Goal: Information Seeking & Learning: Compare options

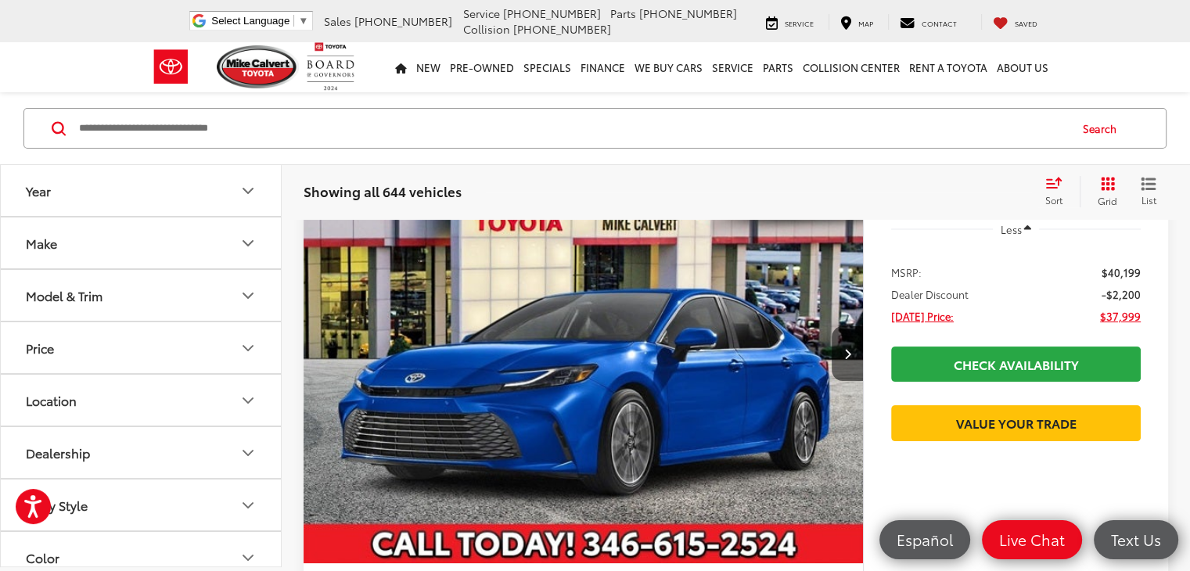
scroll to position [189, 0]
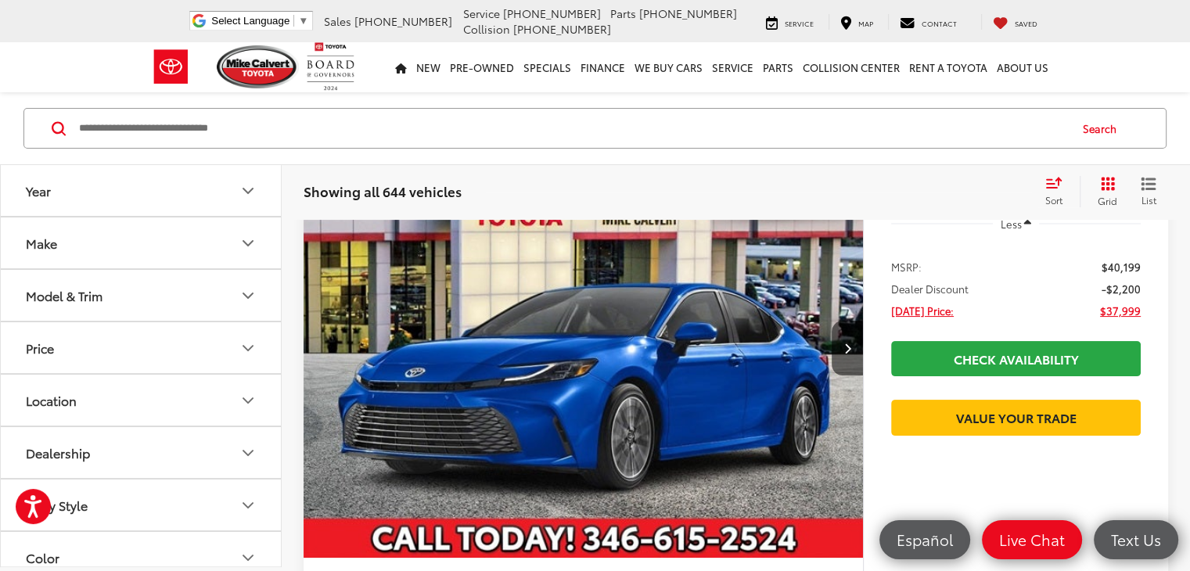
click at [166, 293] on button "Model & Trim" at bounding box center [142, 295] width 282 height 51
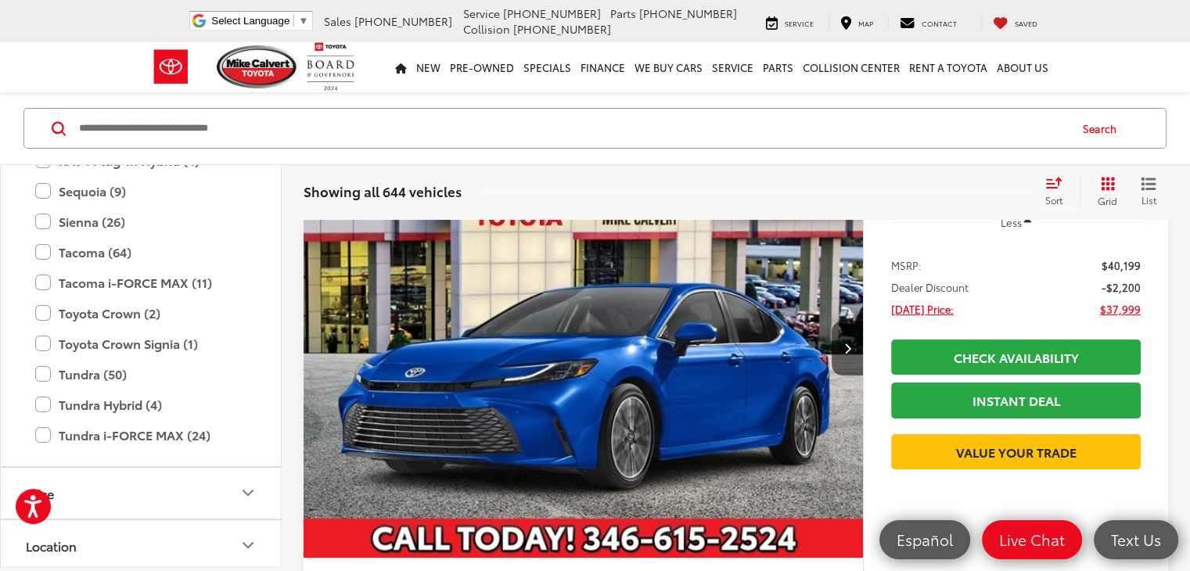
scroll to position [964, 0]
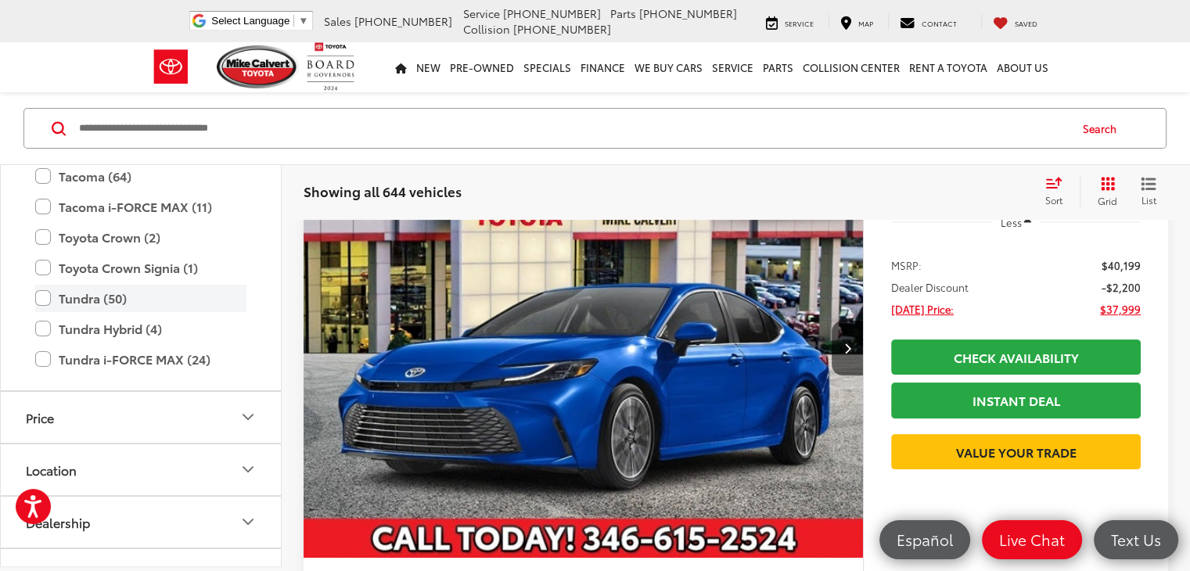
click at [43, 296] on label "Tundra (50)" at bounding box center [140, 298] width 211 height 27
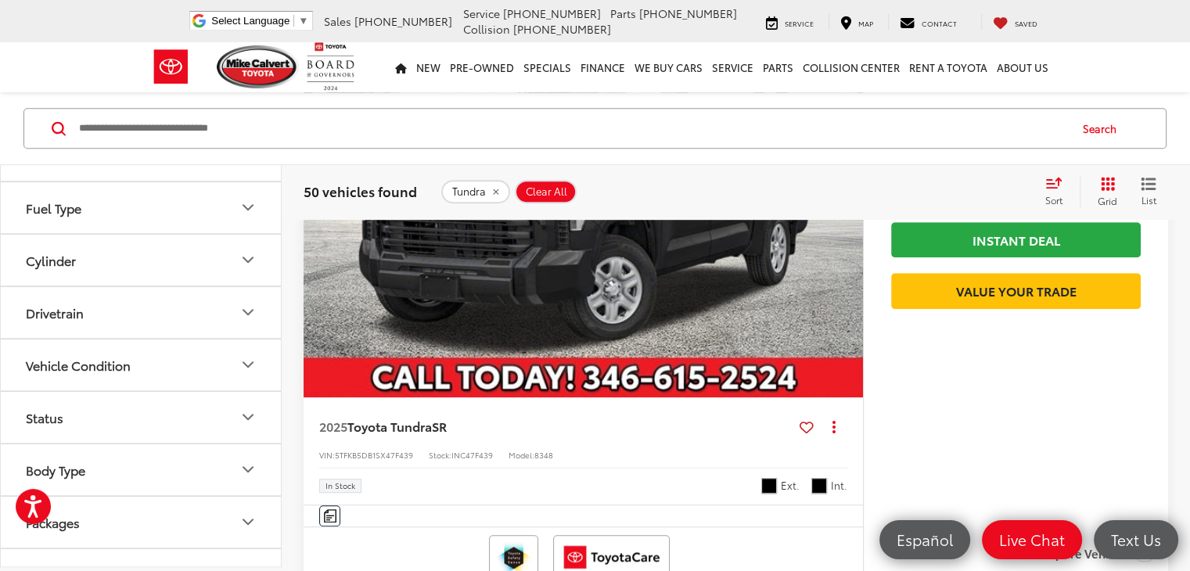
scroll to position [1455, 0]
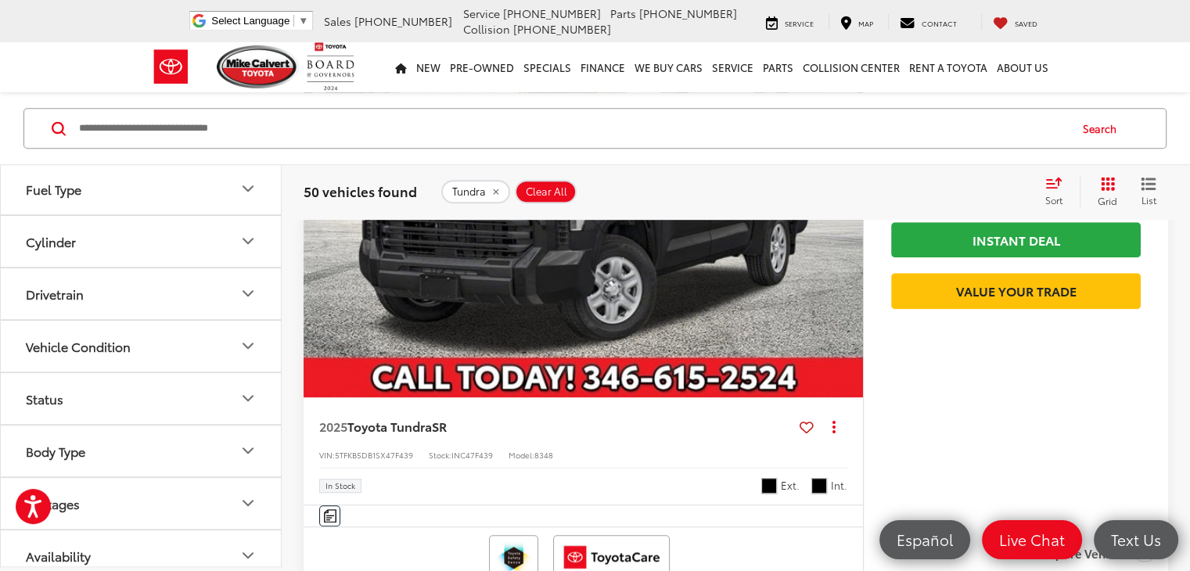
click at [138, 291] on button "Drivetrain" at bounding box center [142, 293] width 282 height 51
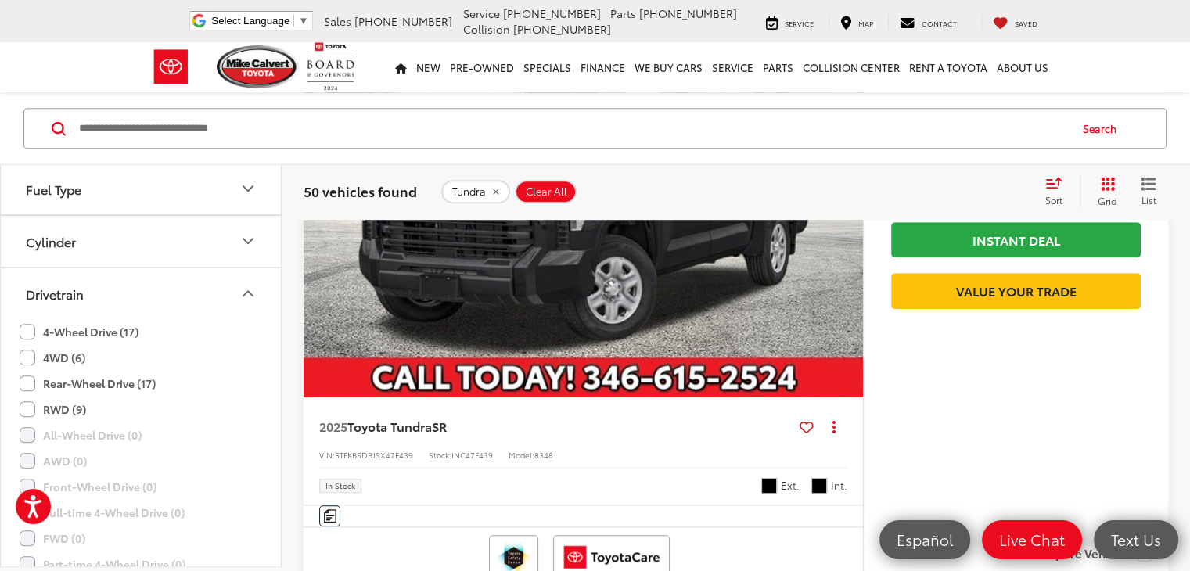
click at [24, 357] on label "4WD (6)" at bounding box center [53, 358] width 66 height 26
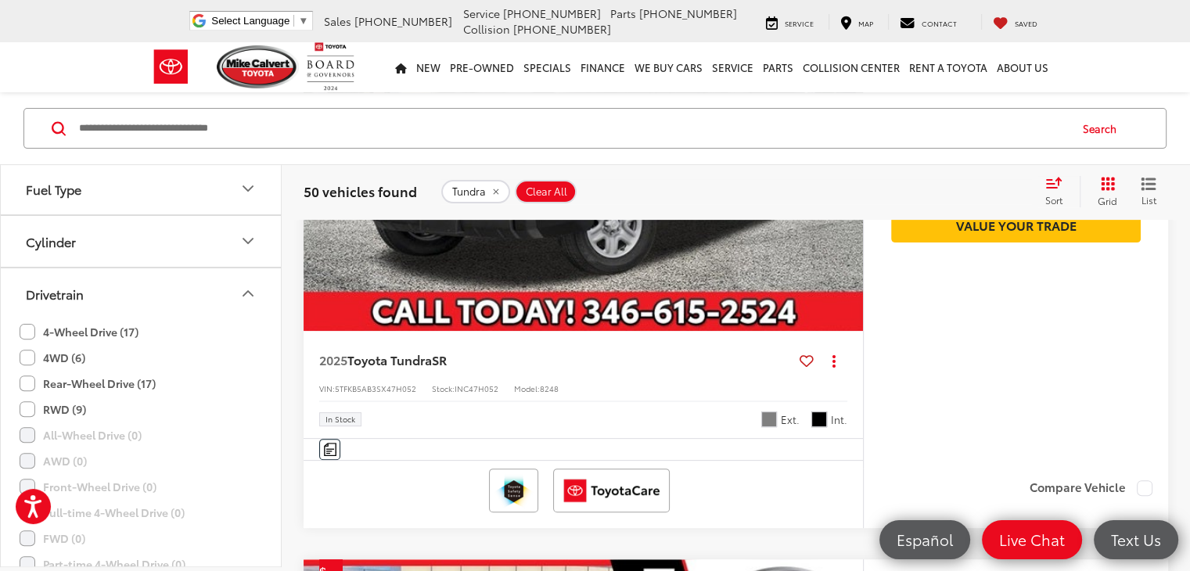
click at [28, 322] on label "4-Wheel Drive (17)" at bounding box center [79, 332] width 119 height 26
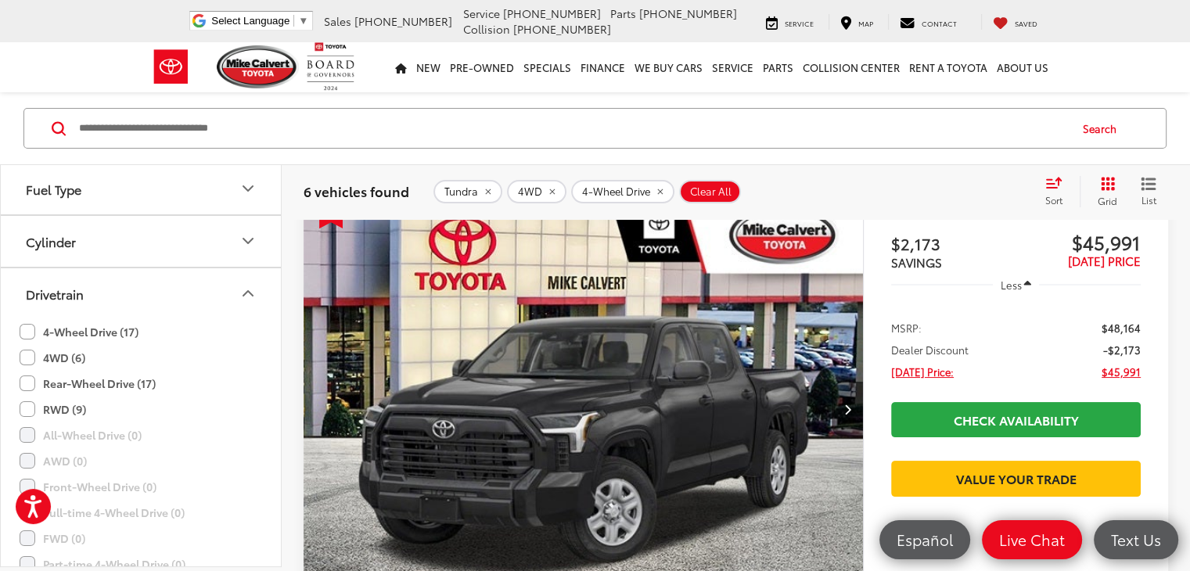
scroll to position [105, 0]
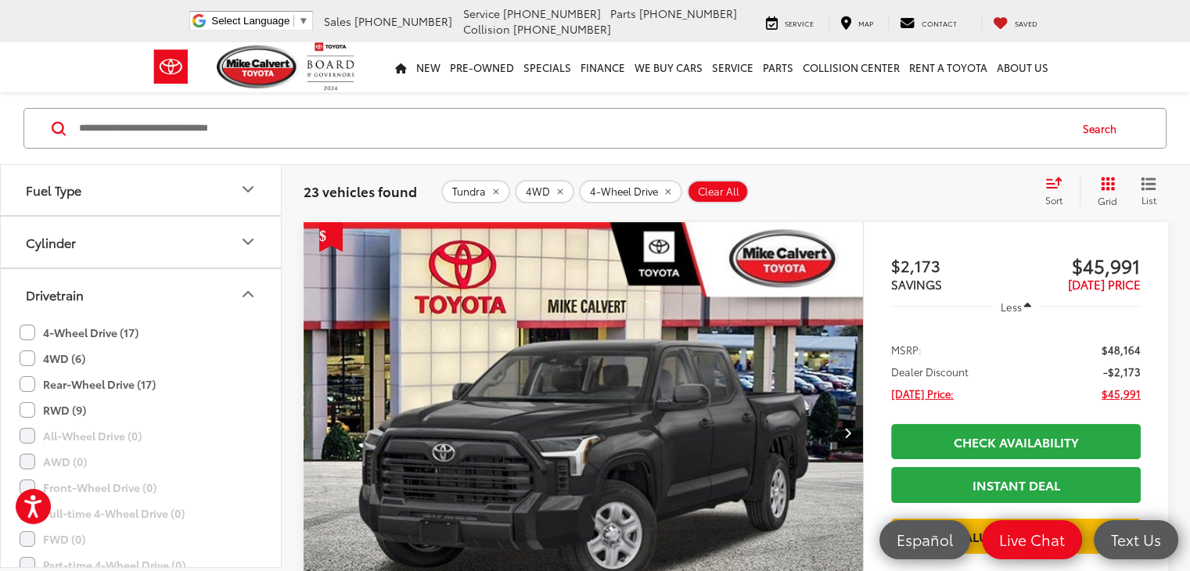
click at [1045, 195] on span "Sort" at bounding box center [1053, 199] width 17 height 13
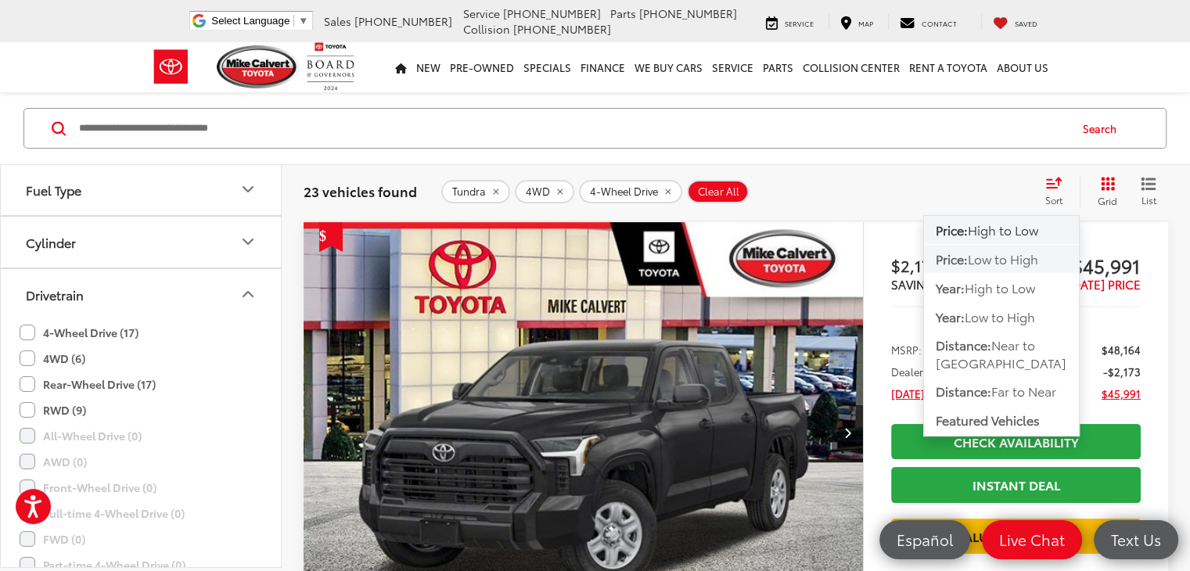
click at [1024, 259] on span "Low to High" at bounding box center [1003, 259] width 70 height 18
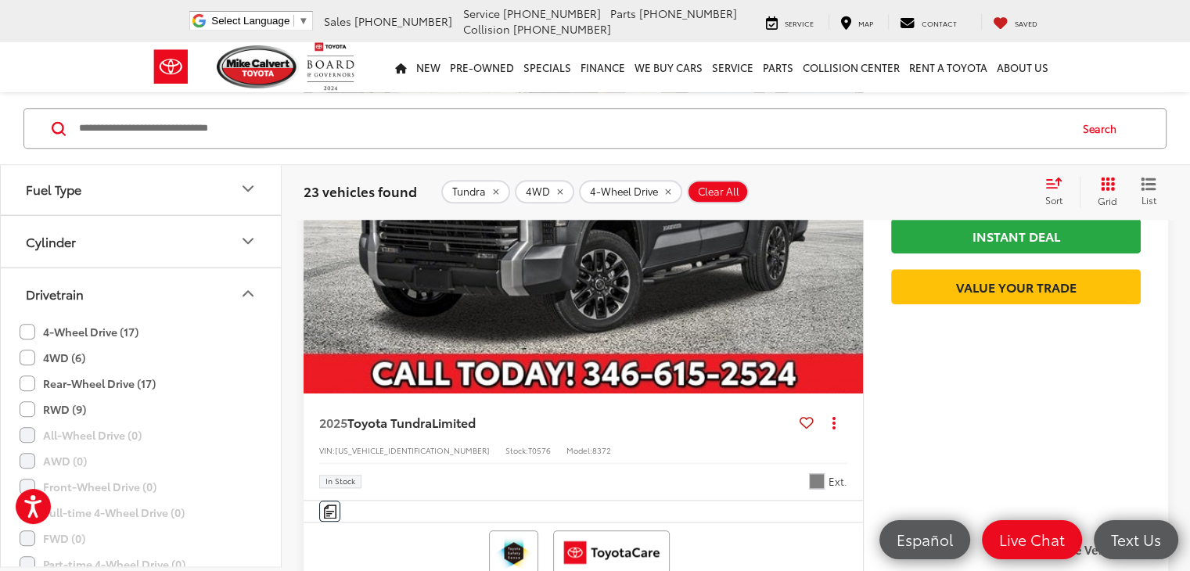
scroll to position [1683, 0]
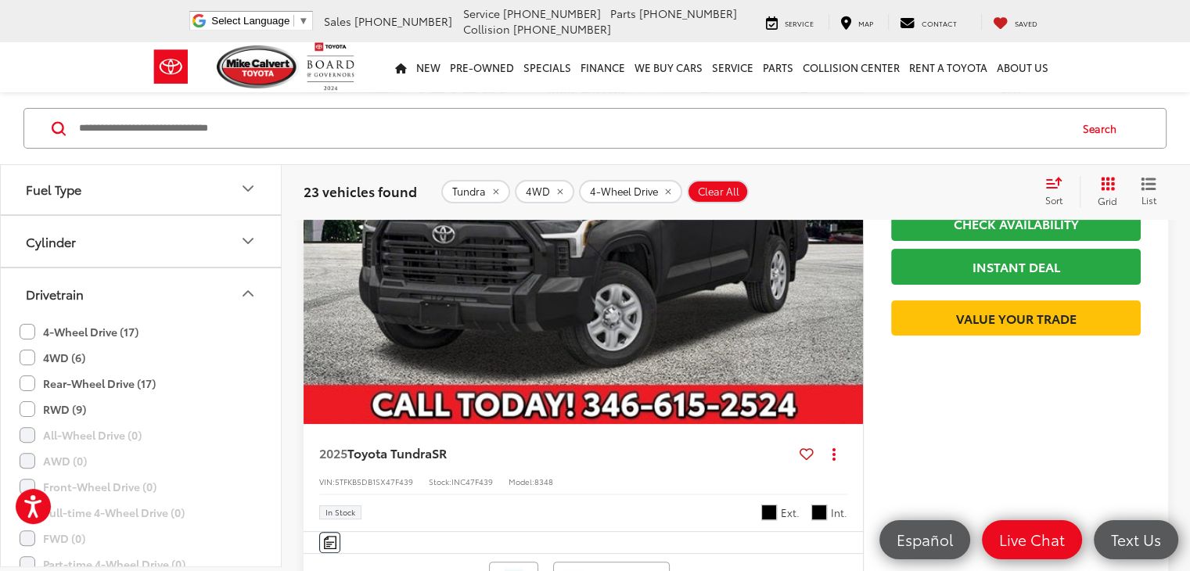
scroll to position [47, 0]
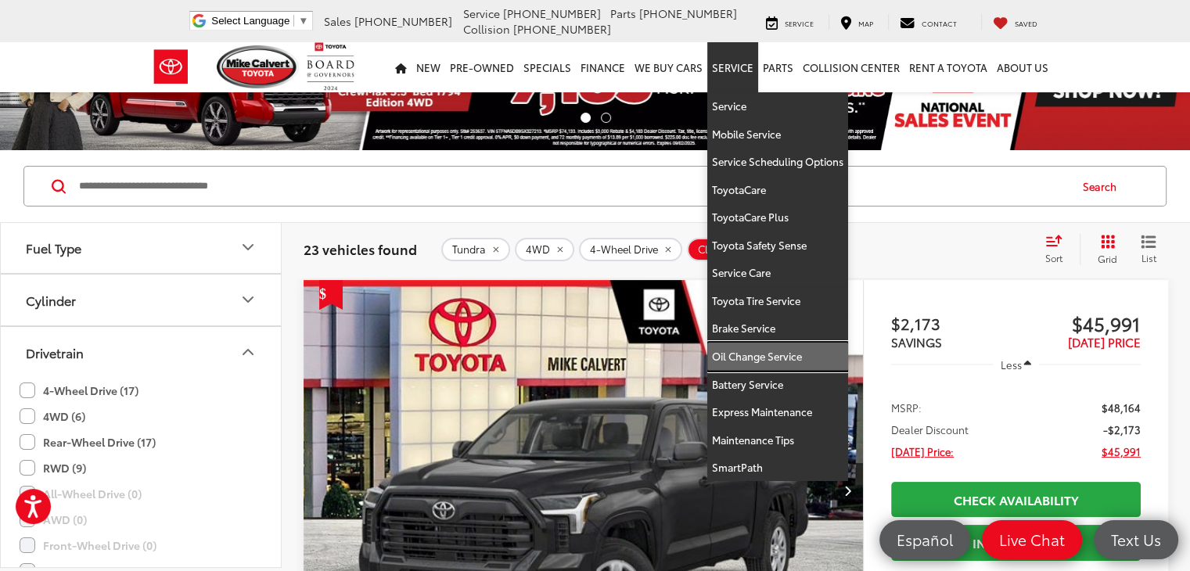
click at [770, 350] on link "Oil Change Service" at bounding box center [777, 357] width 141 height 28
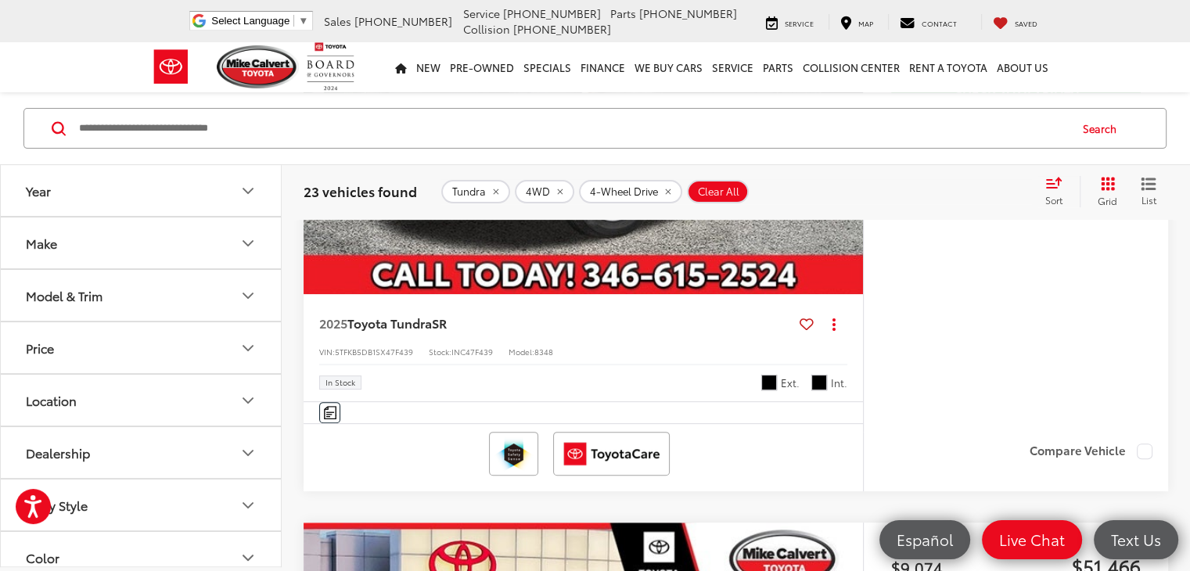
scroll to position [310, 0]
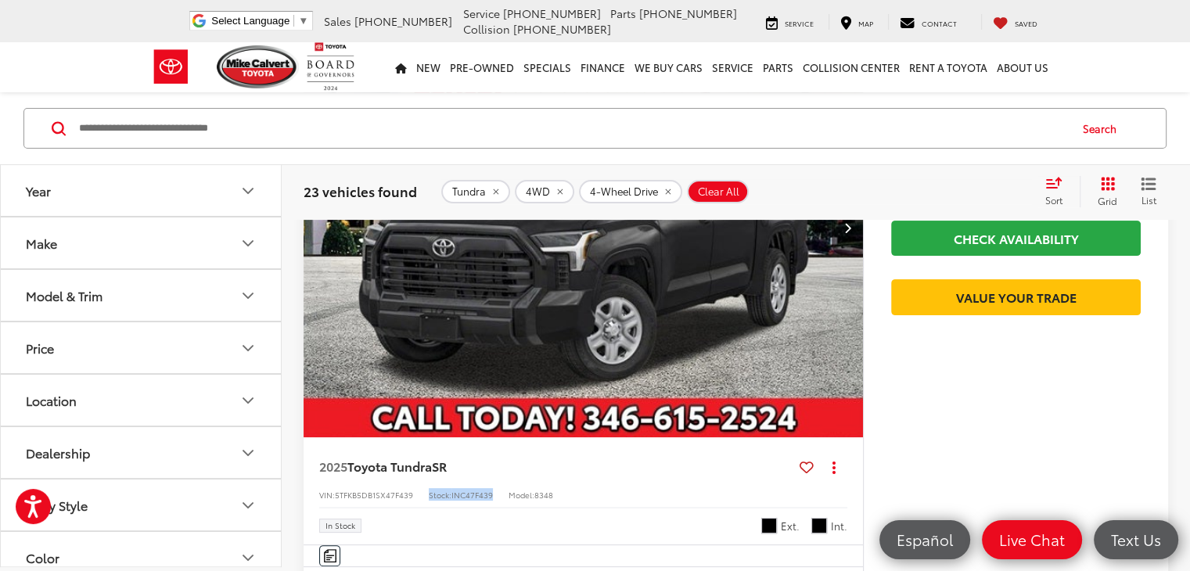
drag, startPoint x: 494, startPoint y: 298, endPoint x: 427, endPoint y: 302, distance: 66.6
click at [427, 488] on div "VIN: 5TFKB5DB1SX47F439 Stock: INC47F439 Model: 8348" at bounding box center [583, 493] width 528 height 11
copy div "Stock: INC47F439"
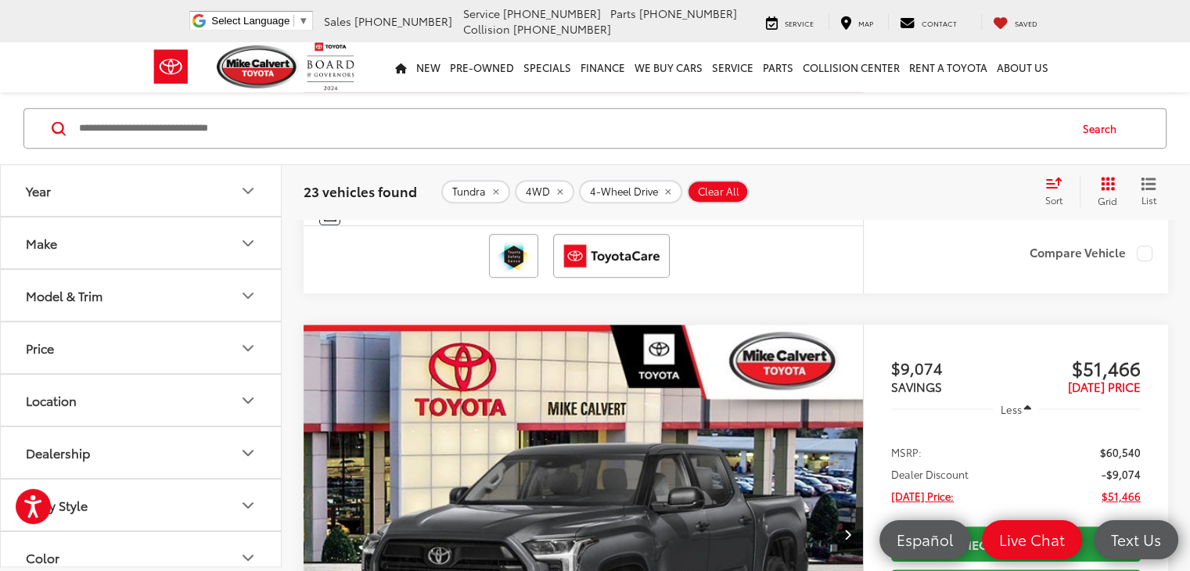
scroll to position [645, 0]
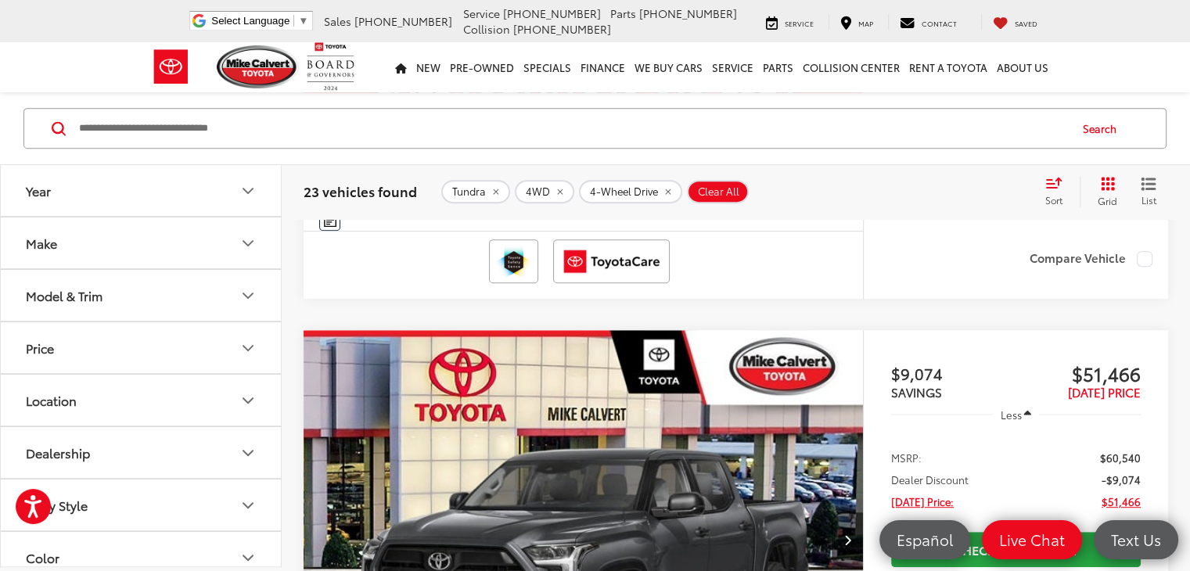
copy div "Stock: INC23B769"
